Goal: Check status

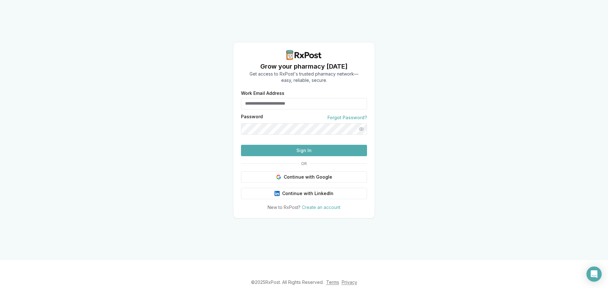
type input "**********"
click at [289, 156] on button "Sign In" at bounding box center [304, 150] width 126 height 11
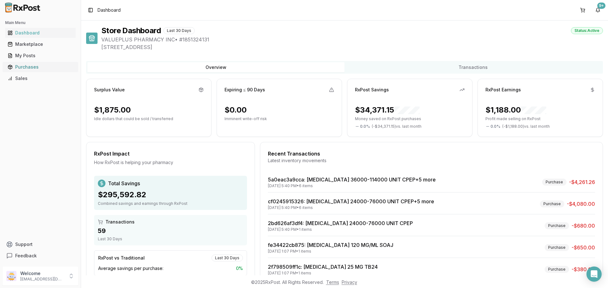
click at [45, 65] on div "Purchases" at bounding box center [41, 67] width 66 height 6
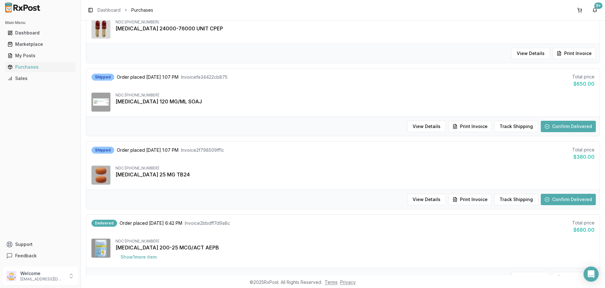
scroll to position [253, 0]
click at [549, 128] on button "Confirm Delivered" at bounding box center [568, 125] width 55 height 11
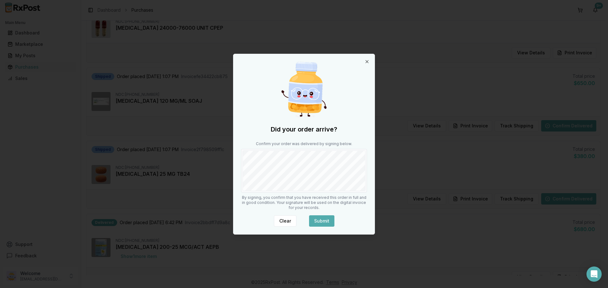
click at [327, 216] on button "Submit" at bounding box center [321, 221] width 25 height 11
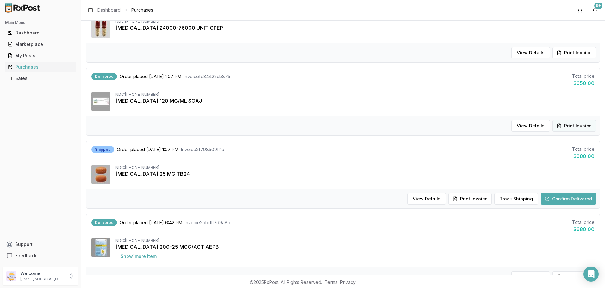
click at [571, 127] on button "Print Invoice" at bounding box center [574, 125] width 43 height 11
